Goal: Task Accomplishment & Management: Manage account settings

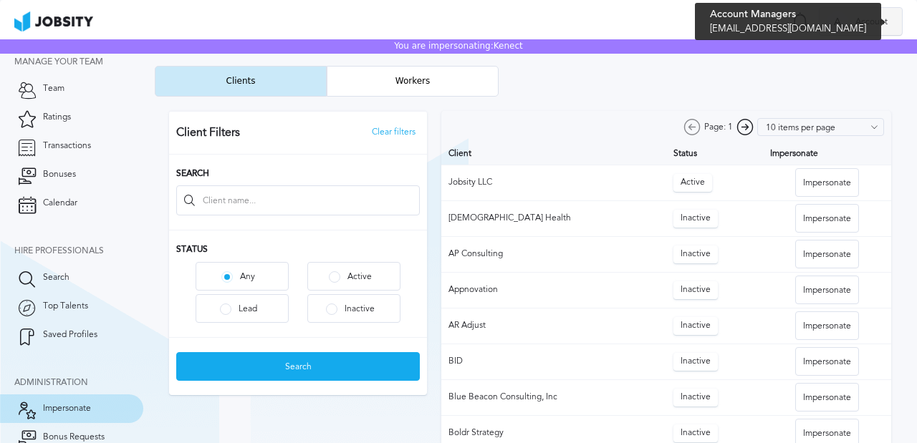
click at [865, 16] on div "A Account" at bounding box center [861, 22] width 82 height 29
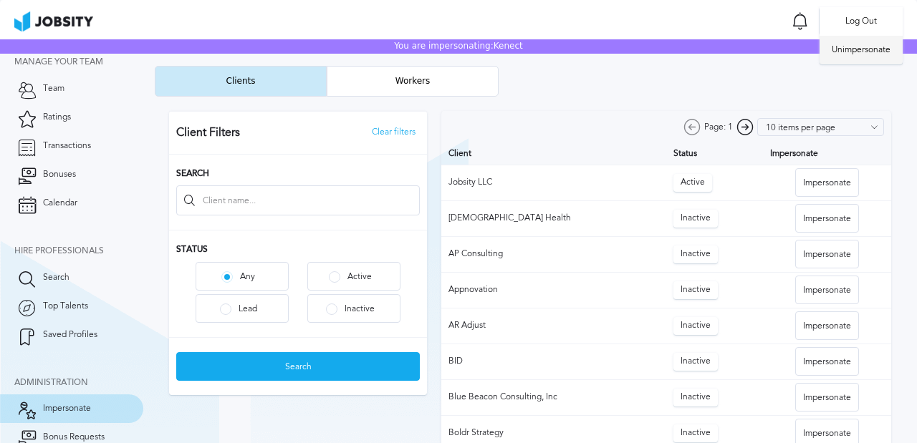
click at [865, 47] on li "Unimpersonate" at bounding box center [861, 50] width 83 height 29
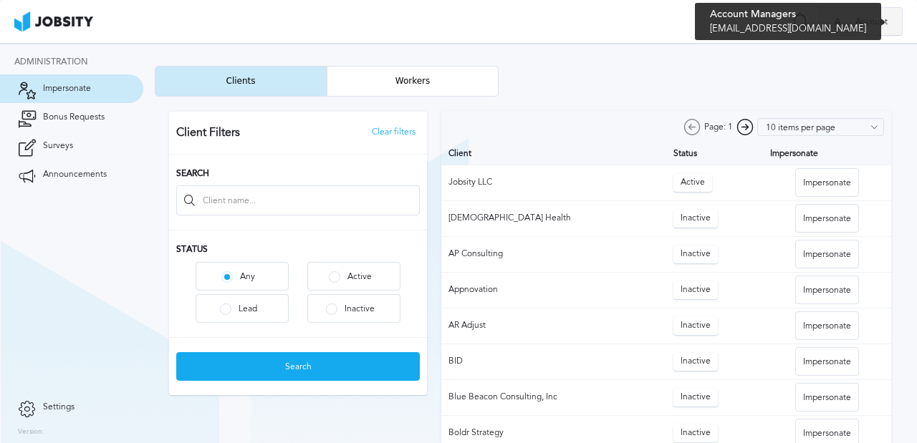
click at [868, 24] on span "Account" at bounding box center [871, 22] width 47 height 10
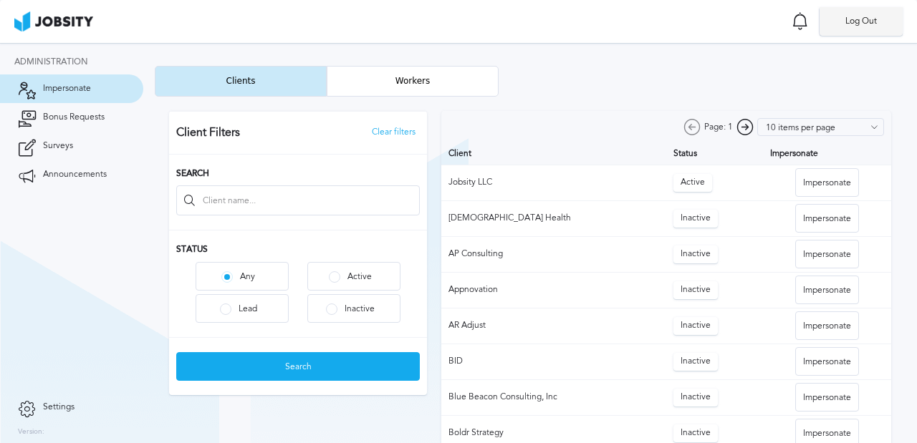
click at [861, 27] on li "Log Out" at bounding box center [861, 21] width 83 height 29
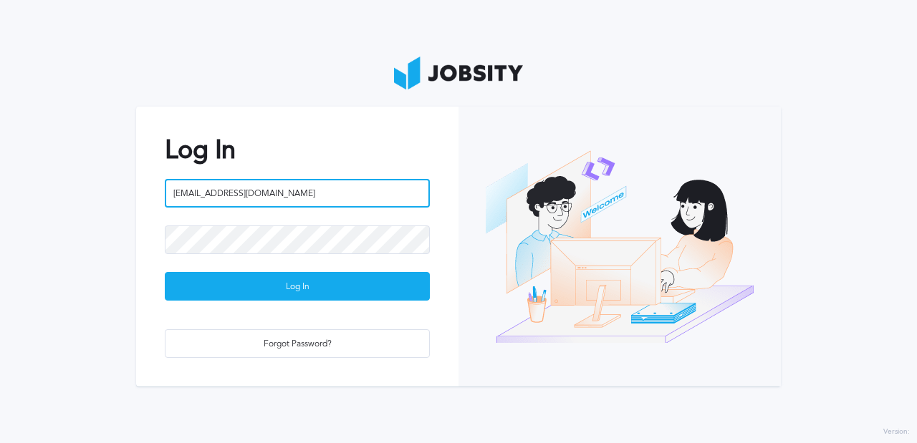
click at [292, 206] on input "[EMAIL_ADDRESS][DOMAIN_NAME]" at bounding box center [297, 193] width 265 height 29
click at [235, 198] on input "[EMAIL_ADDRESS][DOMAIN_NAME]" at bounding box center [297, 193] width 265 height 29
